Goal: Task Accomplishment & Management: Use online tool/utility

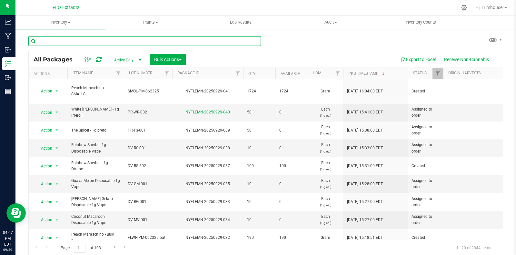
click at [69, 39] on input "text" at bounding box center [144, 41] width 233 height 10
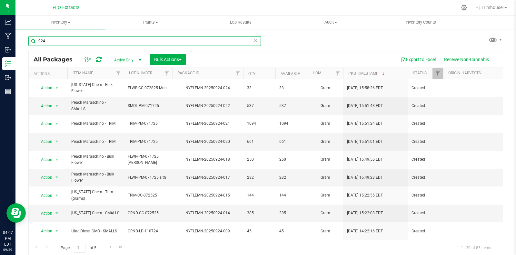
type input "924"
click at [181, 59] on span "button" at bounding box center [180, 59] width 3 height 1
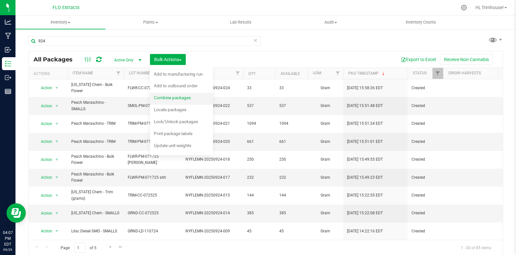
click at [172, 97] on span "Combine packages" at bounding box center [172, 97] width 37 height 5
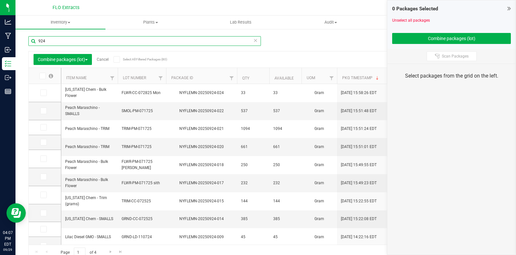
click at [85, 37] on input "924" at bounding box center [144, 41] width 233 height 10
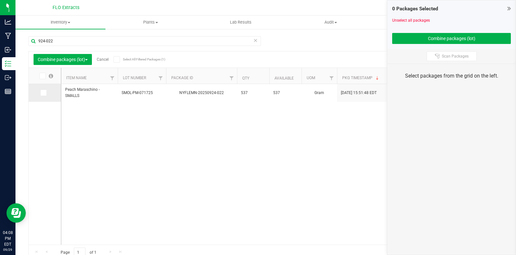
click at [43, 93] on icon at bounding box center [43, 93] width 4 height 0
click at [0, 0] on input "checkbox" at bounding box center [0, 0] width 0 height 0
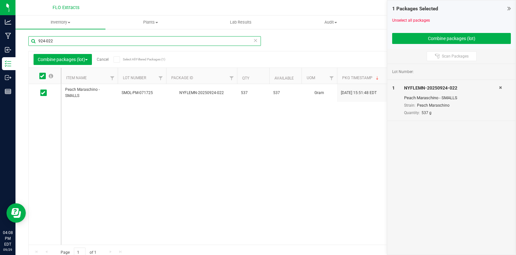
click at [54, 39] on input "924-022" at bounding box center [144, 41] width 233 height 10
type input "9"
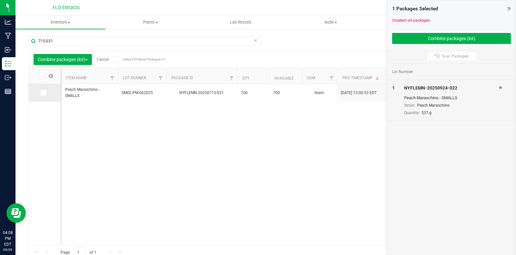
click at [41, 94] on span at bounding box center [43, 92] width 6 height 6
click at [0, 0] on input "checkbox" at bounding box center [0, 0] width 0 height 0
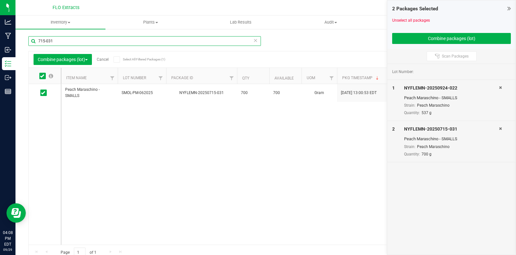
click at [54, 43] on input "715-031" at bounding box center [144, 41] width 233 height 10
type input "7"
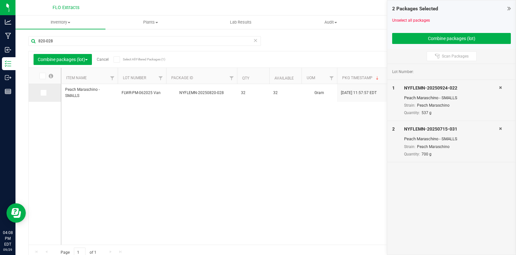
click at [44, 93] on icon at bounding box center [43, 93] width 4 height 0
click at [0, 0] on input "checkbox" at bounding box center [0, 0] width 0 height 0
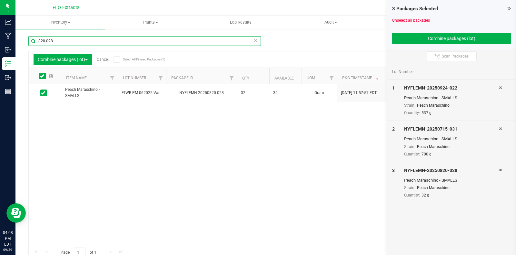
click at [57, 41] on input "820-028" at bounding box center [144, 41] width 233 height 10
type input "8"
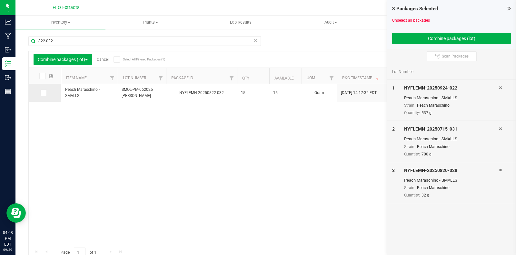
click at [41, 95] on span at bounding box center [43, 92] width 6 height 6
click at [0, 0] on input "checkbox" at bounding box center [0, 0] width 0 height 0
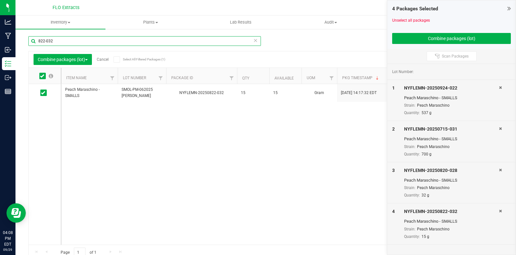
click at [56, 43] on input "822-032" at bounding box center [144, 41] width 233 height 10
type input "8"
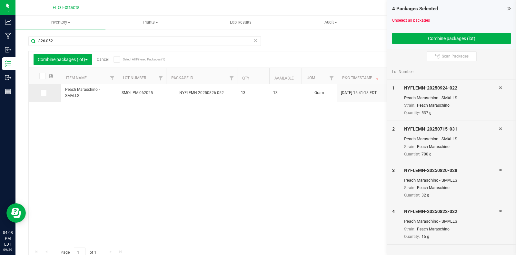
click at [44, 93] on icon at bounding box center [43, 93] width 4 height 0
click at [0, 0] on input "checkbox" at bounding box center [0, 0] width 0 height 0
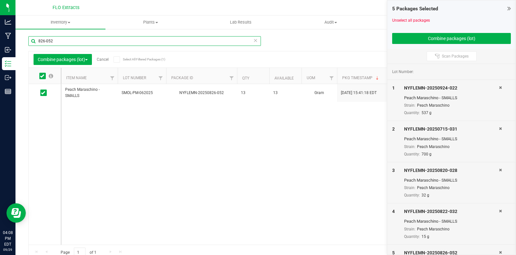
click at [56, 40] on input "826-052" at bounding box center [144, 41] width 233 height 10
type input "8"
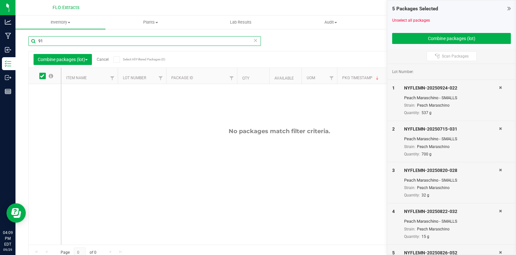
type input "9"
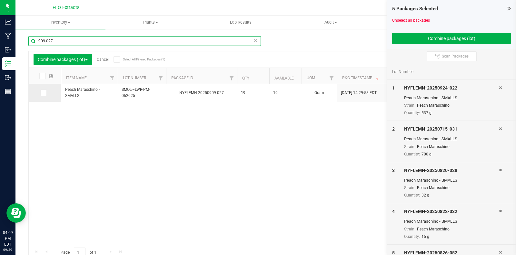
type input "909-027"
click at [42, 93] on icon at bounding box center [43, 93] width 4 height 0
click at [0, 0] on input "checkbox" at bounding box center [0, 0] width 0 height 0
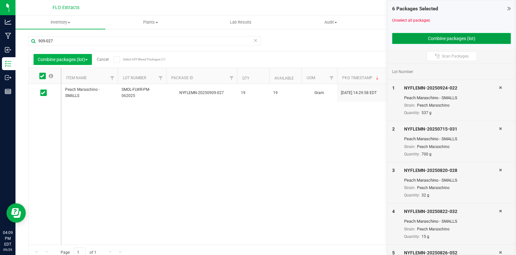
click at [441, 40] on button "Combine packages (lot)" at bounding box center [451, 38] width 119 height 11
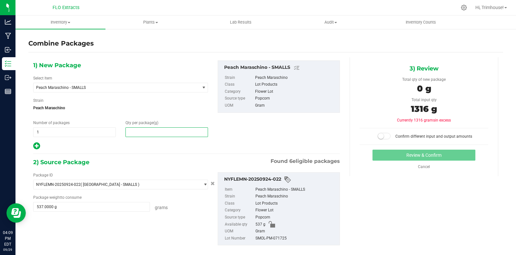
click at [156, 131] on span at bounding box center [167, 132] width 83 height 10
type input "1316"
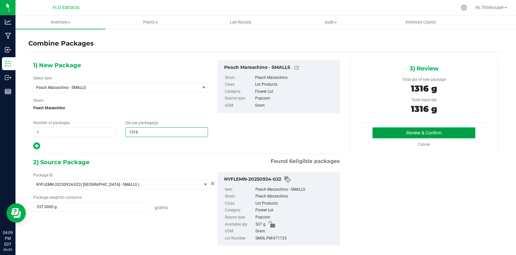
type input "1,316"
click at [407, 130] on button "Review & Confirm" at bounding box center [424, 132] width 103 height 11
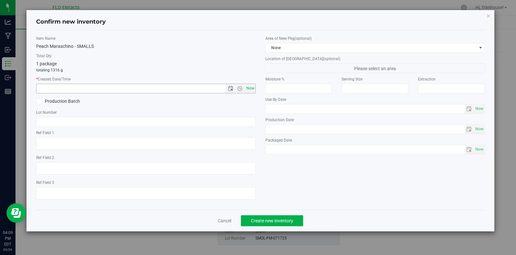
click at [248, 90] on span "Now" at bounding box center [250, 88] width 11 height 9
type input "[DATE] 4:09 PM"
click at [161, 121] on input "text" at bounding box center [146, 122] width 220 height 10
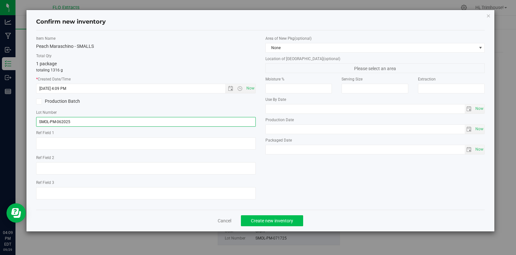
type input "SMOL-PM-062025"
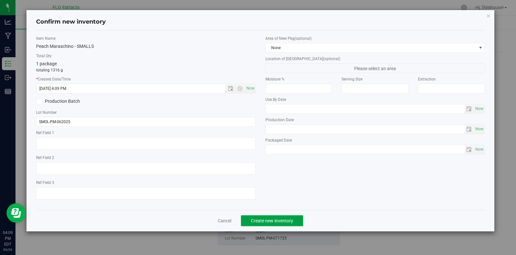
click at [258, 221] on span "Create new inventory" at bounding box center [272, 220] width 42 height 5
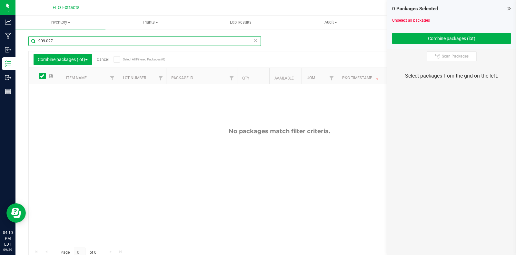
click at [62, 39] on input "909-027" at bounding box center [144, 41] width 233 height 10
type input "9"
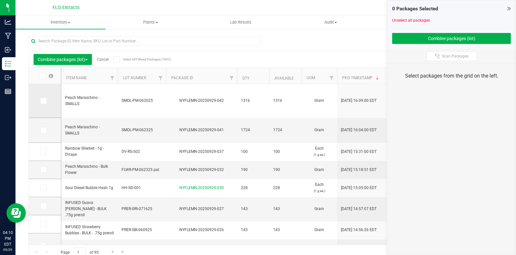
click at [43, 101] on icon at bounding box center [43, 101] width 4 height 0
click at [0, 0] on input "checkbox" at bounding box center [0, 0] width 0 height 0
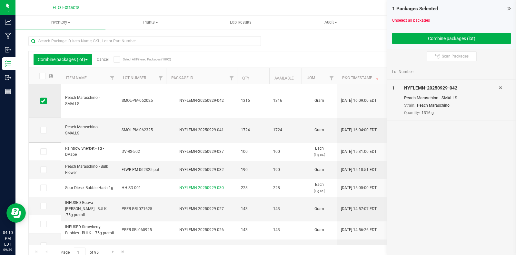
click at [43, 101] on icon at bounding box center [43, 101] width 4 height 0
click at [0, 0] on input "checkbox" at bounding box center [0, 0] width 0 height 0
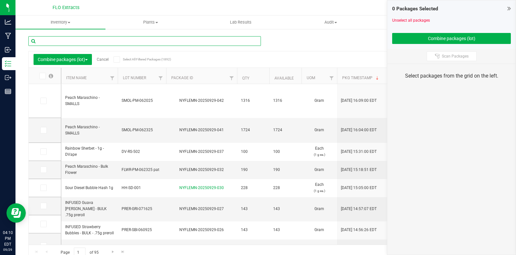
click at [69, 40] on input "text" at bounding box center [144, 41] width 233 height 10
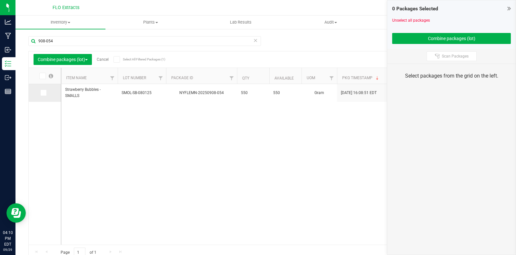
click at [43, 95] on span at bounding box center [43, 92] width 6 height 6
click at [0, 0] on input "checkbox" at bounding box center [0, 0] width 0 height 0
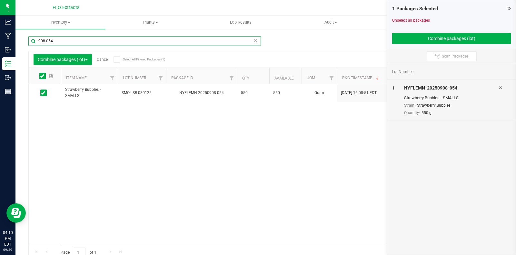
click at [65, 42] on input "908-054" at bounding box center [144, 41] width 233 height 10
type input "9"
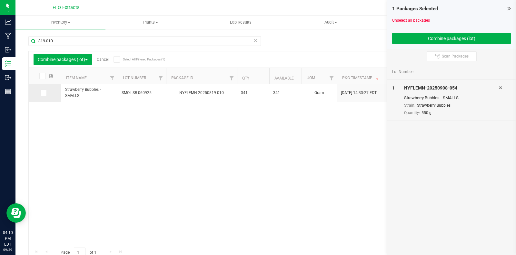
click at [45, 94] on span at bounding box center [43, 92] width 6 height 6
click at [0, 0] on input "checkbox" at bounding box center [0, 0] width 0 height 0
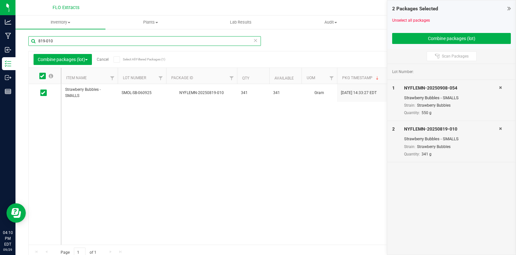
click at [59, 36] on input "819-010" at bounding box center [144, 41] width 233 height 10
type input "8"
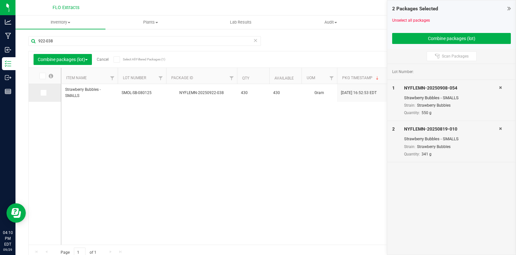
click at [43, 93] on icon at bounding box center [43, 93] width 4 height 0
click at [0, 0] on input "checkbox" at bounding box center [0, 0] width 0 height 0
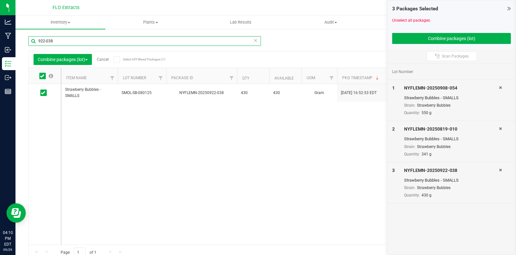
click at [68, 42] on input "922-038" at bounding box center [144, 41] width 233 height 10
type input "9"
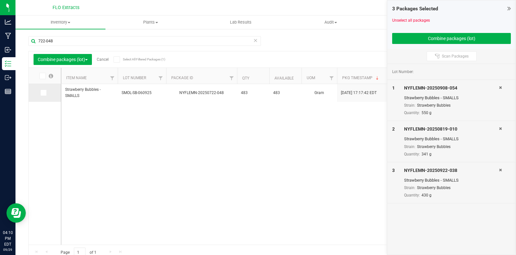
click at [44, 93] on icon at bounding box center [43, 93] width 4 height 0
click at [0, 0] on input "checkbox" at bounding box center [0, 0] width 0 height 0
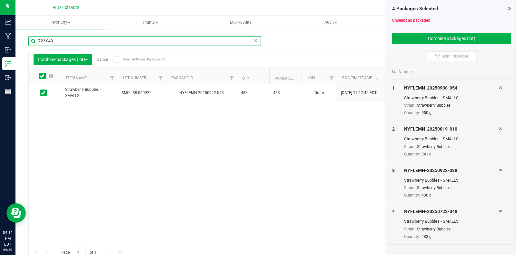
click at [56, 42] on input "722-048" at bounding box center [144, 41] width 233 height 10
type input "7"
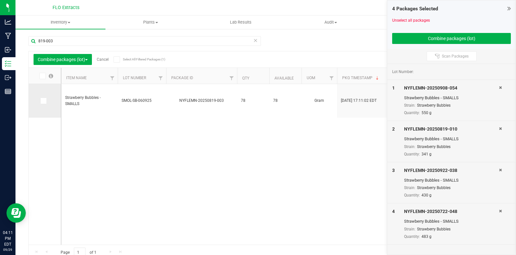
click at [43, 101] on icon at bounding box center [43, 101] width 4 height 0
click at [0, 0] on input "checkbox" at bounding box center [0, 0] width 0 height 0
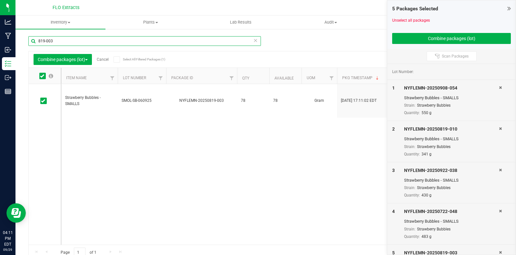
click at [56, 39] on input "819-003" at bounding box center [144, 41] width 233 height 10
type input "8"
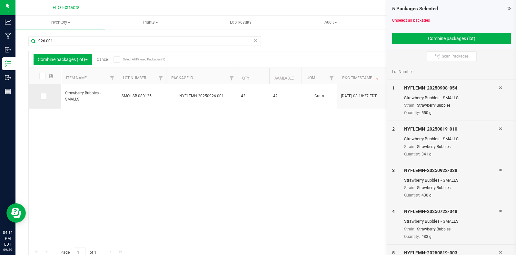
click at [41, 96] on icon at bounding box center [43, 96] width 4 height 0
click at [0, 0] on input "checkbox" at bounding box center [0, 0] width 0 height 0
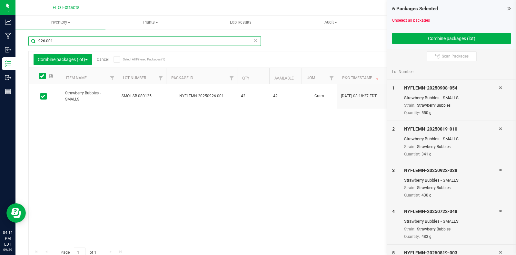
click at [55, 42] on input "926-001" at bounding box center [144, 41] width 233 height 10
type input "9"
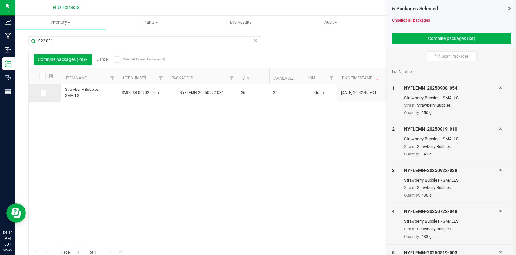
click at [41, 93] on icon at bounding box center [43, 93] width 4 height 0
click at [0, 0] on input "checkbox" at bounding box center [0, 0] width 0 height 0
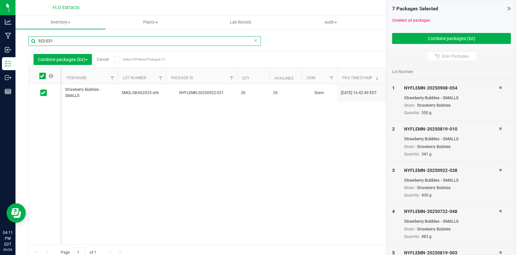
click at [59, 41] on input "922-031" at bounding box center [144, 41] width 233 height 10
type input "9"
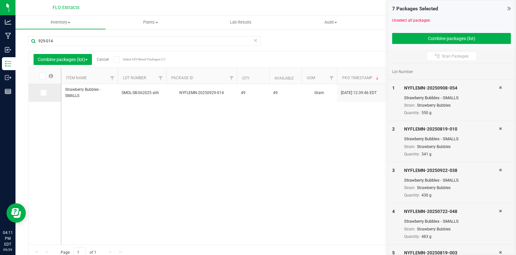
click at [45, 93] on icon at bounding box center [43, 93] width 4 height 0
click at [0, 0] on input "checkbox" at bounding box center [0, 0] width 0 height 0
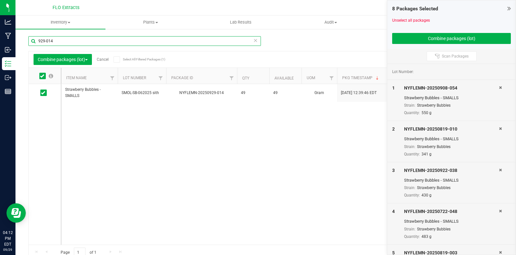
click at [119, 39] on input "929-014" at bounding box center [144, 41] width 233 height 10
type input "9"
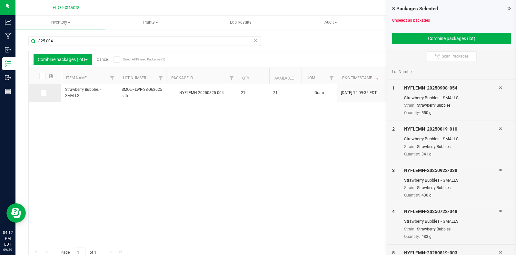
click at [45, 93] on icon at bounding box center [43, 93] width 4 height 0
click at [0, 0] on input "checkbox" at bounding box center [0, 0] width 0 height 0
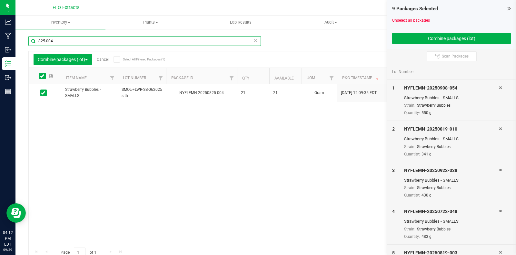
click at [75, 42] on input "825-004" at bounding box center [144, 41] width 233 height 10
type input "8"
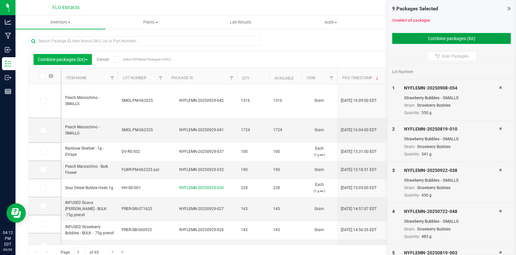
click at [423, 40] on button "Combine packages (lot)" at bounding box center [451, 38] width 119 height 11
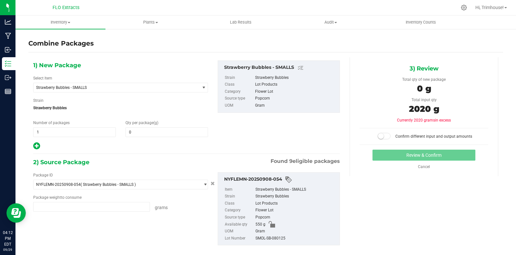
type input "550.0000 g"
type input "341.0000 g"
type input "430.0000 g"
type input "483.0000 g"
type input "78.0000 g"
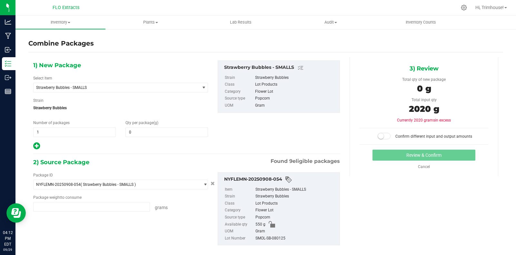
type input "42.0000 g"
type input "26.0000 g"
type input "49.0000 g"
type input "21.0000 g"
click at [154, 130] on span at bounding box center [167, 132] width 83 height 10
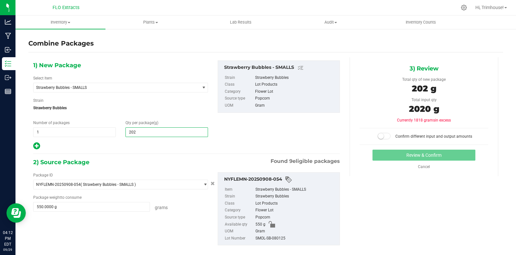
type input "2020"
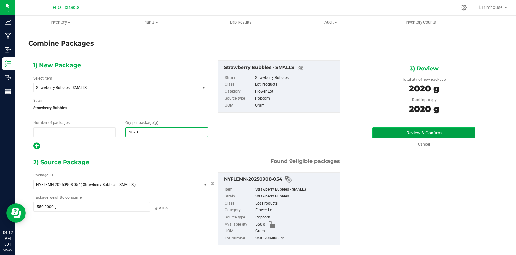
type input "2,020"
click at [399, 134] on button "Review & Confirm" at bounding box center [424, 132] width 103 height 11
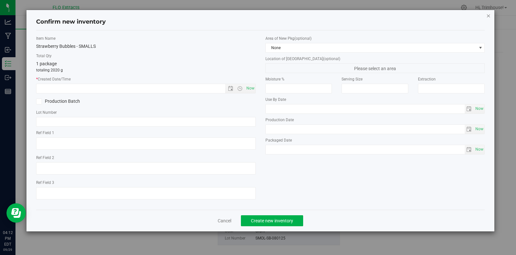
click at [488, 17] on icon "button" at bounding box center [489, 16] width 5 height 8
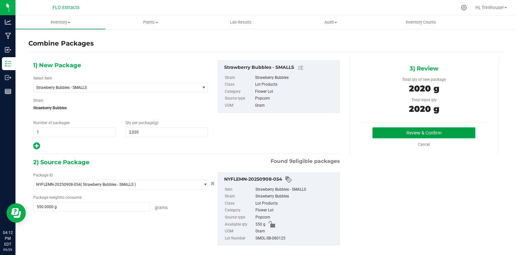
click at [419, 131] on button "Review & Confirm" at bounding box center [424, 132] width 103 height 11
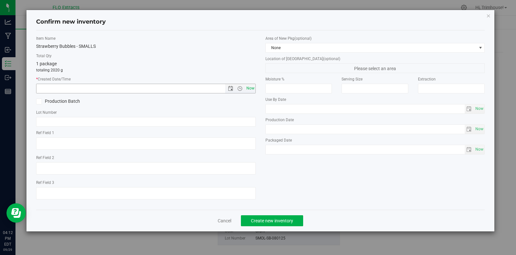
click at [250, 86] on span "Now" at bounding box center [250, 88] width 11 height 9
type input "[DATE] 4:12 PM"
click at [116, 123] on input "text" at bounding box center [146, 122] width 220 height 10
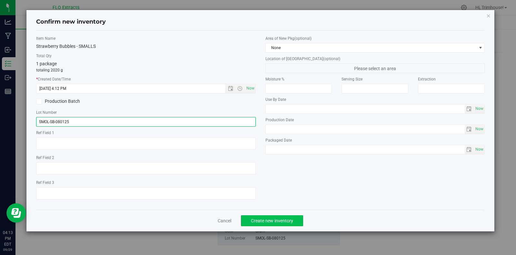
type input "SMOL-SB-080125"
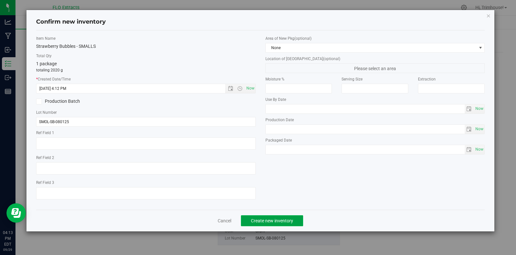
click at [265, 223] on button "Create new inventory" at bounding box center [272, 220] width 62 height 11
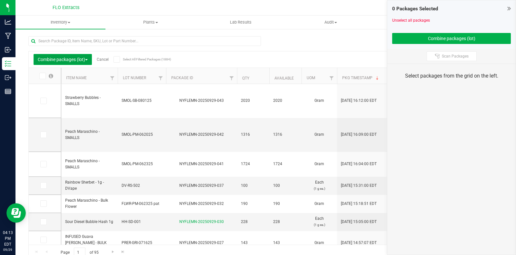
click at [69, 56] on button "Combine packages (lot)" at bounding box center [63, 59] width 58 height 11
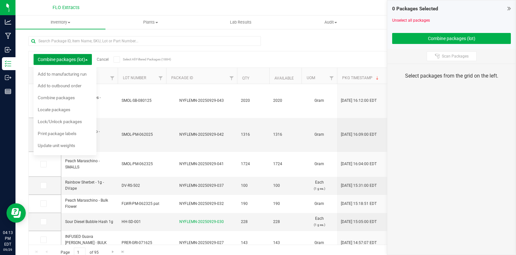
click at [73, 58] on span "Combine packages (lot)" at bounding box center [63, 59] width 50 height 5
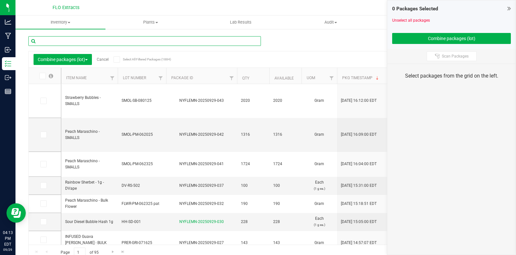
click at [72, 43] on input "text" at bounding box center [144, 41] width 233 height 10
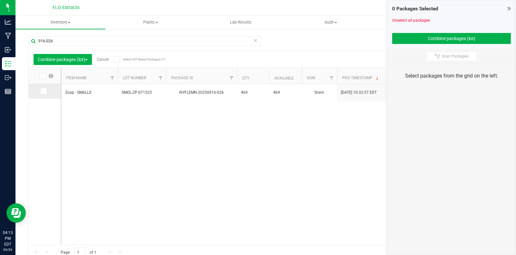
click at [44, 91] on icon at bounding box center [43, 91] width 4 height 0
click at [0, 0] on input "checkbox" at bounding box center [0, 0] width 0 height 0
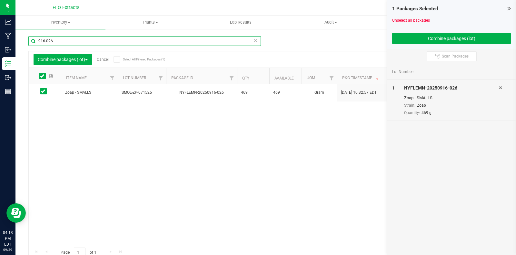
click at [58, 42] on input "916-026" at bounding box center [144, 41] width 233 height 10
type input "9"
type input "812-014"
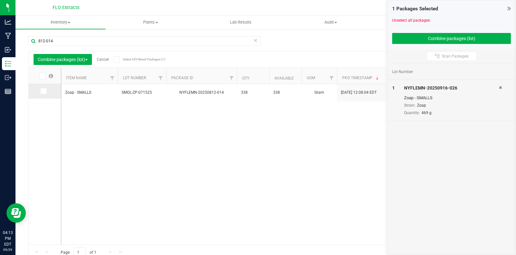
click at [45, 91] on span at bounding box center [43, 91] width 6 height 6
click at [0, 0] on input "checkbox" at bounding box center [0, 0] width 0 height 0
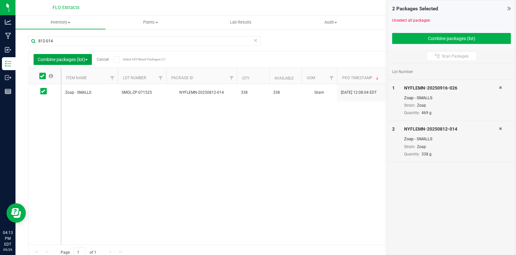
click at [54, 60] on span "Combine packages (lot)" at bounding box center [63, 59] width 50 height 5
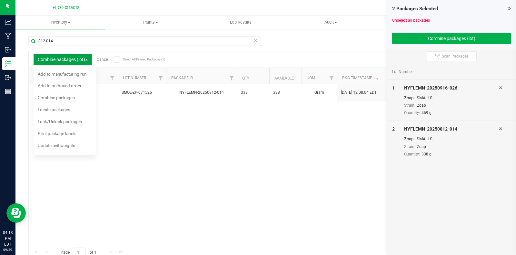
click at [57, 57] on span "Combine packages (lot)" at bounding box center [63, 59] width 50 height 5
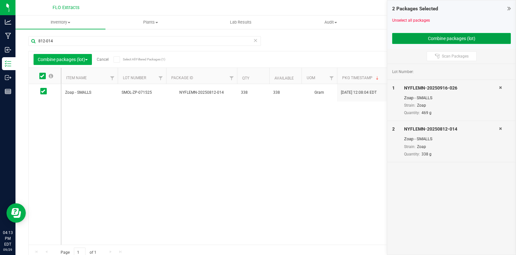
click at [426, 37] on button "Combine packages (lot)" at bounding box center [451, 38] width 119 height 11
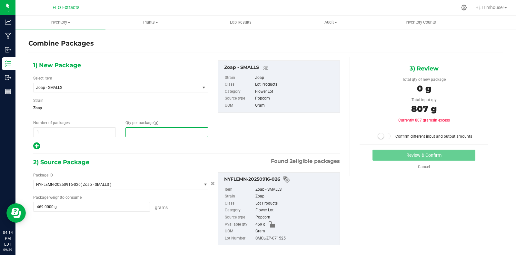
click at [140, 132] on span at bounding box center [167, 132] width 83 height 10
type input "807"
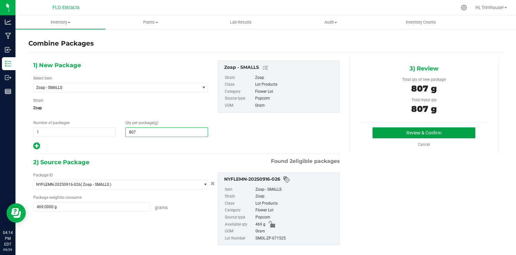
type input "807"
click at [401, 130] on button "Review & Confirm" at bounding box center [424, 132] width 103 height 11
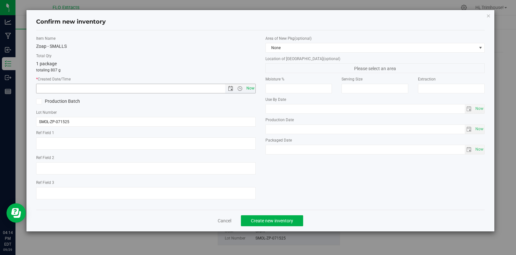
click at [252, 89] on span "Now" at bounding box center [250, 88] width 11 height 9
type input "[DATE] 4:14 PM"
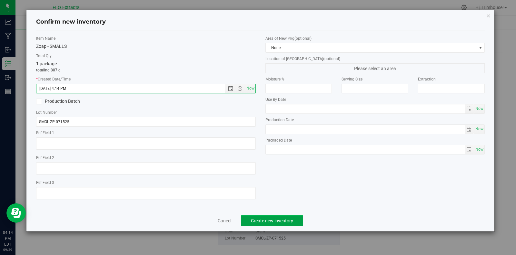
click at [273, 222] on span "Create new inventory" at bounding box center [272, 220] width 42 height 5
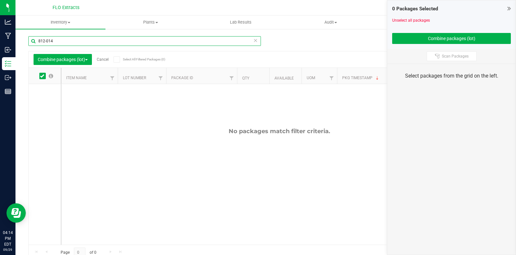
click at [54, 41] on input "812-014" at bounding box center [144, 41] width 233 height 10
type input "8"
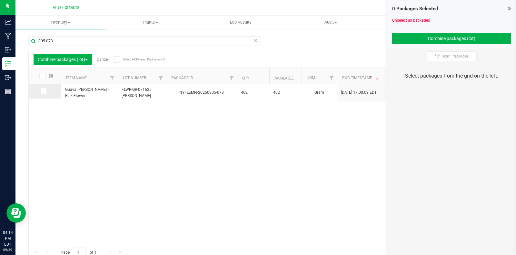
click at [43, 91] on icon at bounding box center [43, 91] width 4 height 0
click at [0, 0] on input "checkbox" at bounding box center [0, 0] width 0 height 0
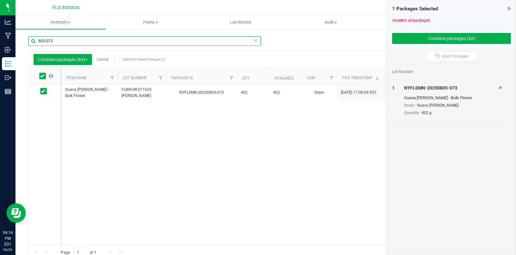
click at [54, 40] on input "805-073" at bounding box center [144, 41] width 233 height 10
type input "8"
type input "812-002"
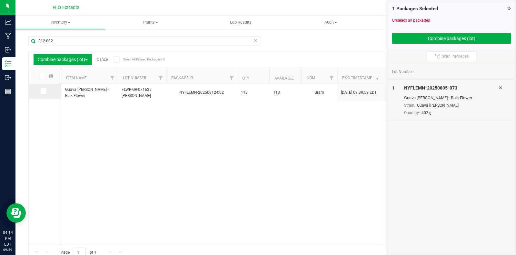
click at [44, 91] on icon at bounding box center [43, 91] width 4 height 0
click at [0, 0] on input "checkbox" at bounding box center [0, 0] width 0 height 0
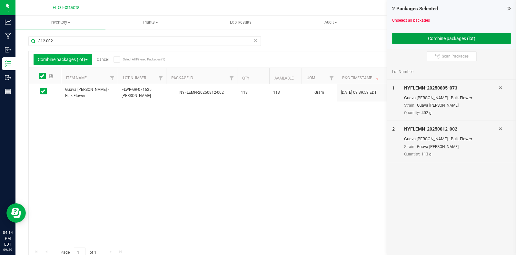
click at [460, 37] on button "Combine packages (lot)" at bounding box center [451, 38] width 119 height 11
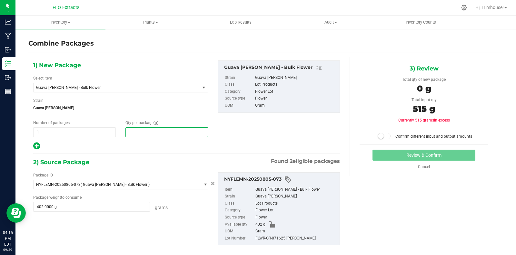
click at [156, 129] on span at bounding box center [167, 132] width 83 height 10
type input "515"
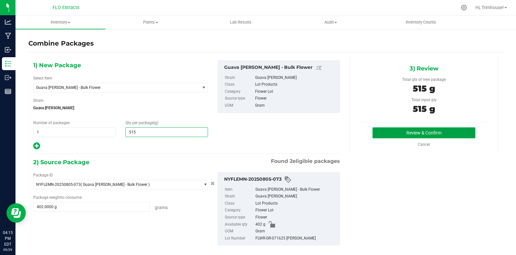
type input "515"
click at [400, 131] on button "Review & Confirm" at bounding box center [424, 132] width 103 height 11
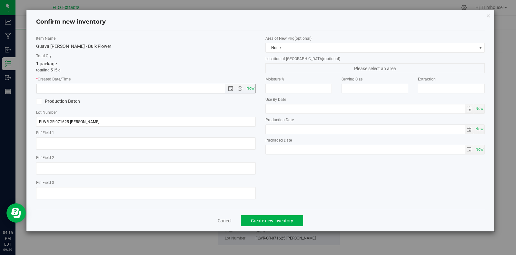
click at [249, 87] on span "Now" at bounding box center [250, 88] width 11 height 9
type input "[DATE] 4:15 PM"
click at [86, 122] on input "FLWR-GR-071625 [PERSON_NAME]" at bounding box center [146, 122] width 220 height 10
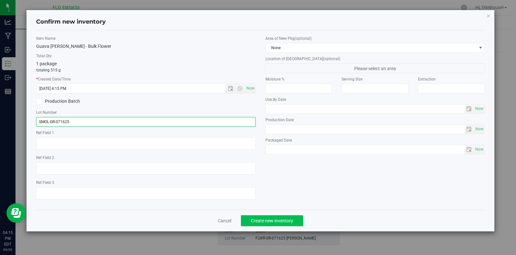
type input "SMOL-GR-071625"
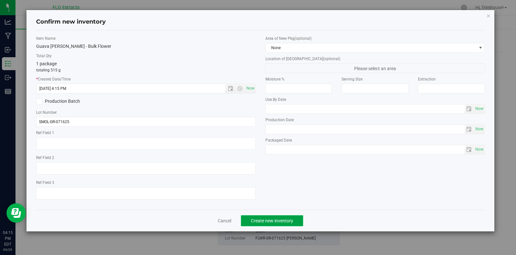
click at [271, 218] on span "Create new inventory" at bounding box center [272, 220] width 42 height 5
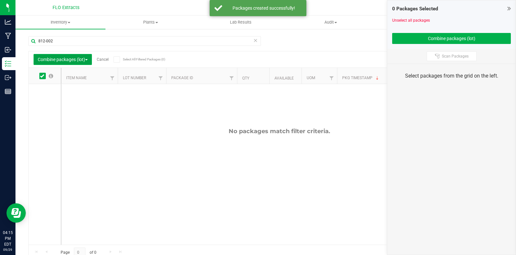
click at [84, 59] on span "Combine packages (lot)" at bounding box center [63, 59] width 50 height 5
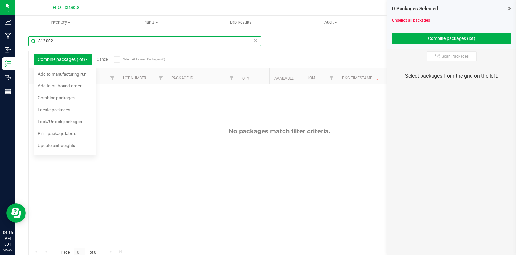
click at [80, 39] on input "812-002" at bounding box center [144, 41] width 233 height 10
type input "8"
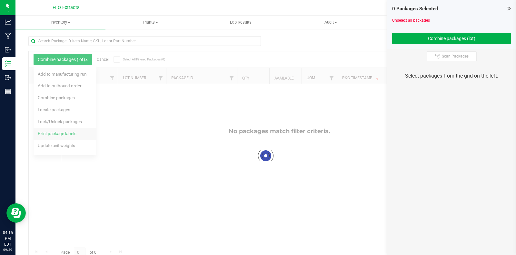
click at [67, 134] on div at bounding box center [266, 155] width 474 height 208
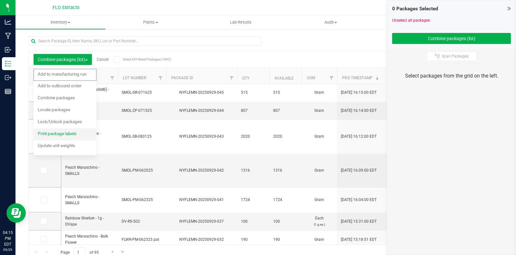
click at [67, 134] on span "Print package labels" at bounding box center [57, 133] width 39 height 5
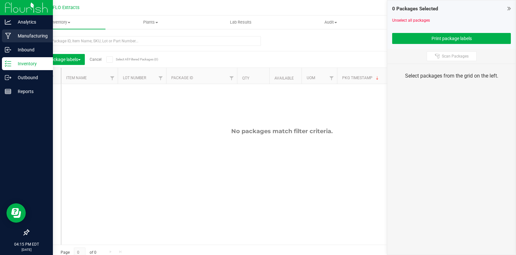
click at [26, 39] on p "Manufacturing" at bounding box center [30, 36] width 39 height 8
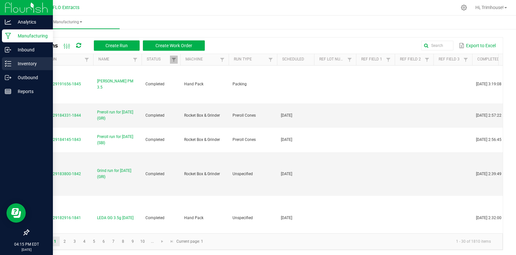
click at [24, 66] on p "Inventory" at bounding box center [30, 64] width 39 height 8
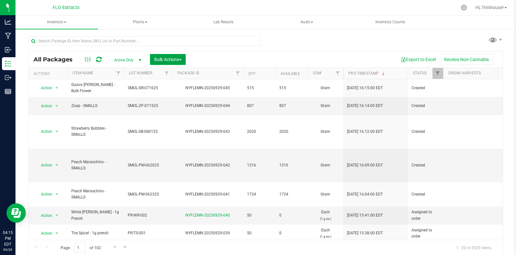
click at [165, 56] on button "Bulk Actions" at bounding box center [168, 59] width 36 height 11
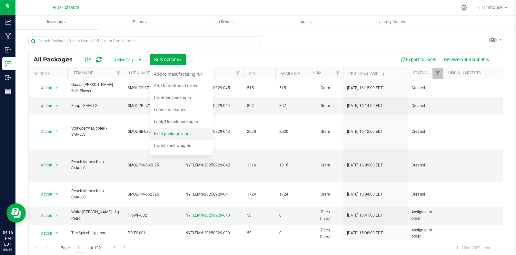
click at [166, 133] on span "Print package labels" at bounding box center [173, 133] width 39 height 5
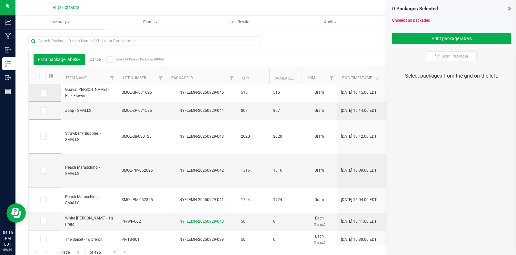
click at [42, 93] on icon at bounding box center [43, 93] width 4 height 0
click at [0, 0] on input "checkbox" at bounding box center [0, 0] width 0 height 0
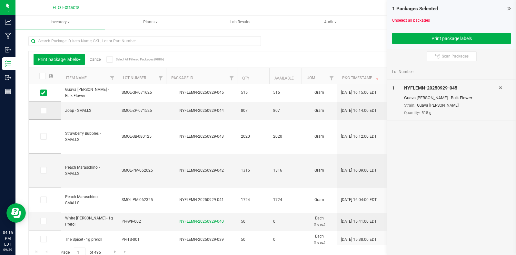
click at [42, 110] on icon at bounding box center [43, 110] width 4 height 0
click at [0, 0] on input "checkbox" at bounding box center [0, 0] width 0 height 0
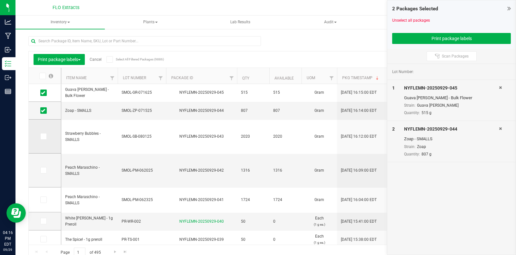
click at [42, 133] on span at bounding box center [43, 136] width 6 height 6
click at [0, 0] on input "checkbox" at bounding box center [0, 0] width 0 height 0
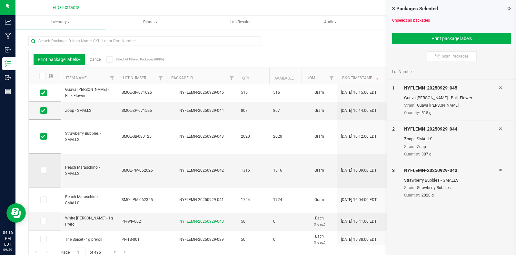
click at [42, 170] on icon at bounding box center [43, 170] width 4 height 0
click at [0, 0] on input "checkbox" at bounding box center [0, 0] width 0 height 0
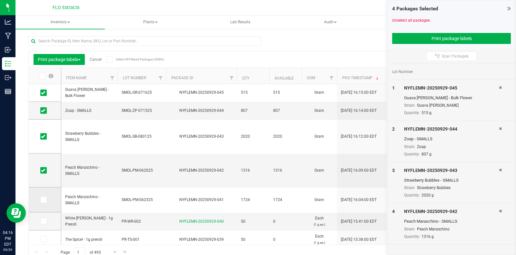
click at [42, 199] on icon at bounding box center [43, 199] width 4 height 0
click at [0, 0] on input "checkbox" at bounding box center [0, 0] width 0 height 0
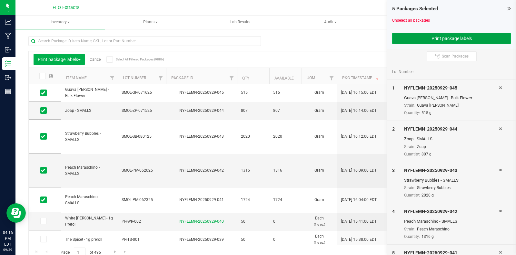
click at [412, 41] on button "Print package labels" at bounding box center [451, 38] width 119 height 11
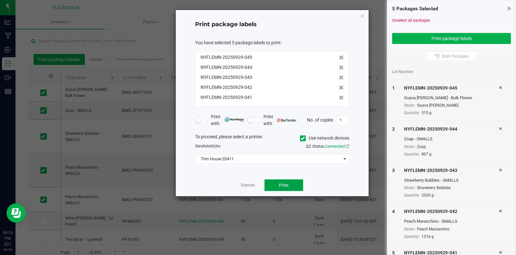
click at [290, 187] on button "Print" at bounding box center [284, 185] width 39 height 12
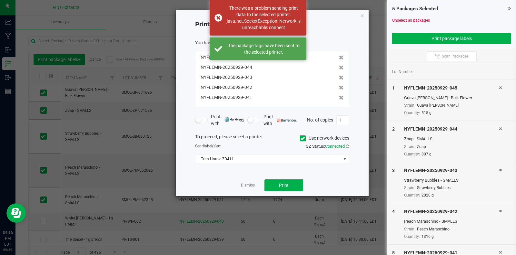
click at [303, 138] on icon at bounding box center [303, 138] width 4 height 0
click at [0, 0] on input "Use network devices" at bounding box center [0, 0] width 0 height 0
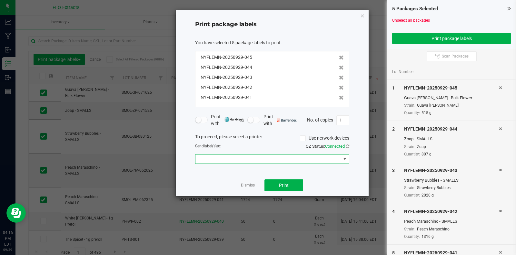
click at [309, 159] on span at bounding box center [269, 158] width 146 height 9
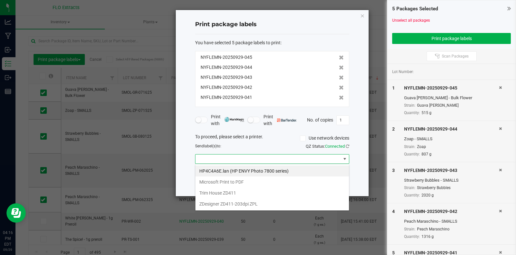
scroll to position [10, 154]
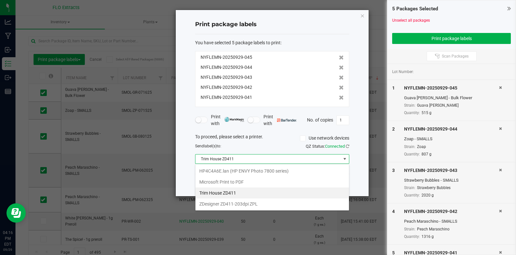
click at [269, 161] on span "Trim House ZD411" at bounding box center [269, 158] width 146 height 9
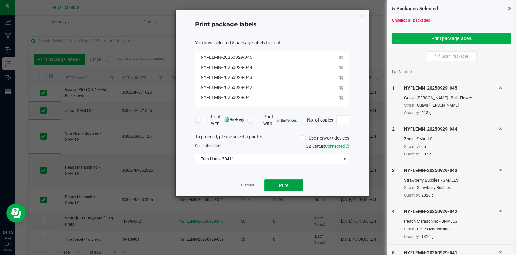
click at [284, 182] on span "Print" at bounding box center [284, 184] width 10 height 5
click at [362, 15] on icon "button" at bounding box center [362, 16] width 5 height 8
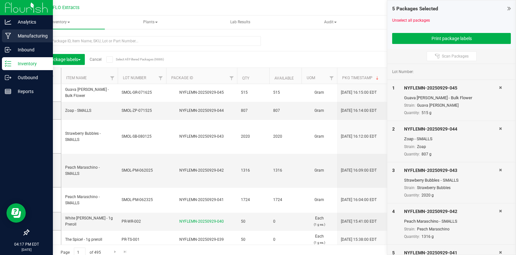
click at [27, 36] on p "Manufacturing" at bounding box center [30, 36] width 39 height 8
